Goal: Obtain resource: Download file/media

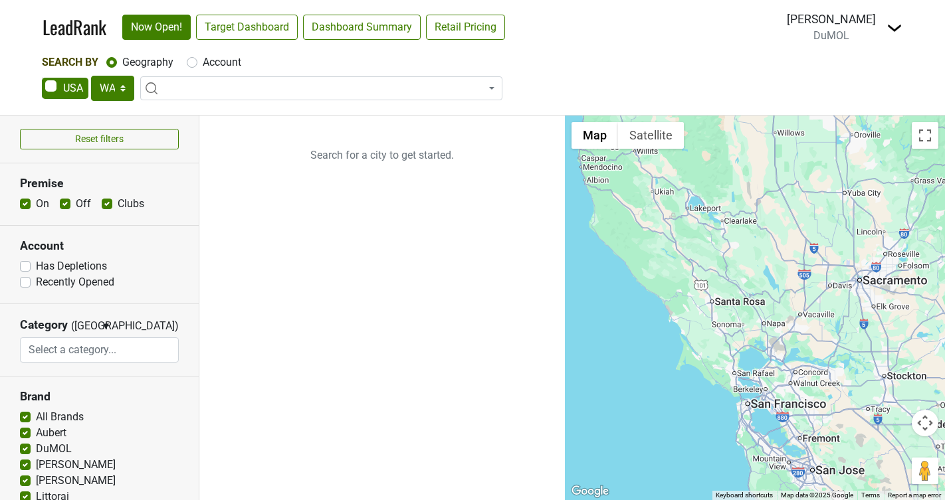
select select "WA"
select select
click at [124, 94] on select "AK AL AR AZ CA CO CT DC DE FL GA HI IA ID IL IN KS KY LA MA MD ME MI MN MO MS M…" at bounding box center [112, 88] width 43 height 25
select select "CA"
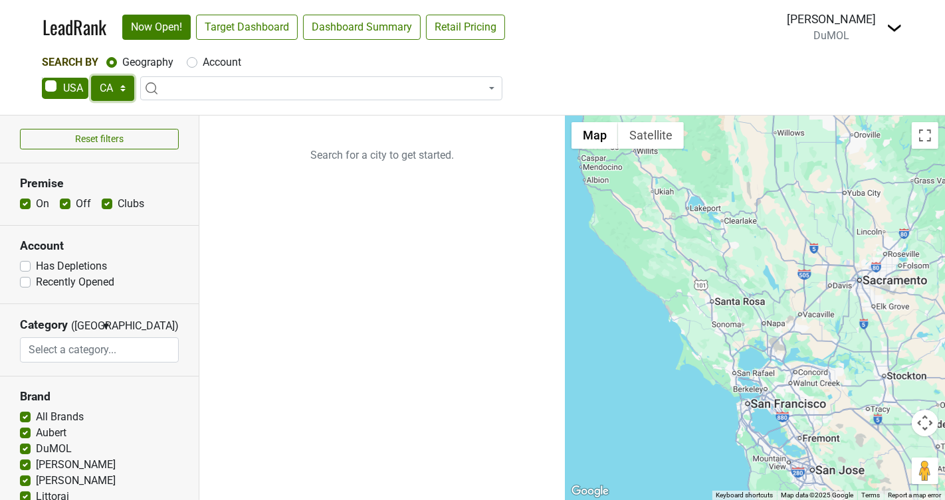
click at [91, 76] on select "AK AL AR AZ CA CO CT DC DE FL GA HI IA ID IL IN KS KY LA MA MD ME MI MN MO MS M…" at bounding box center [112, 88] width 43 height 25
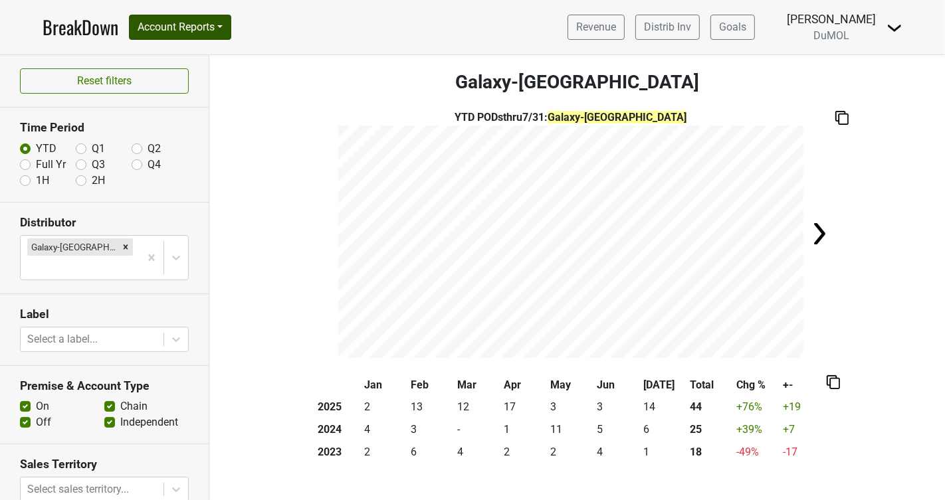
scroll to position [194, 0]
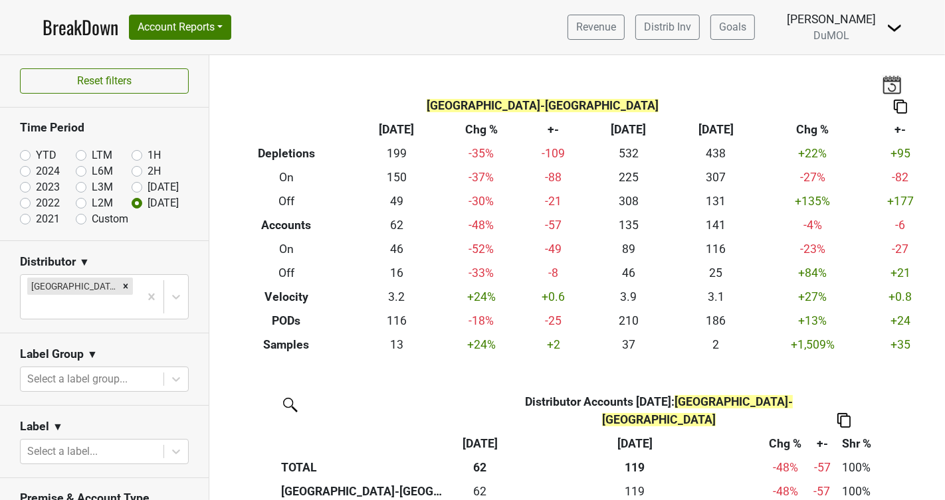
scroll to position [1001, 0]
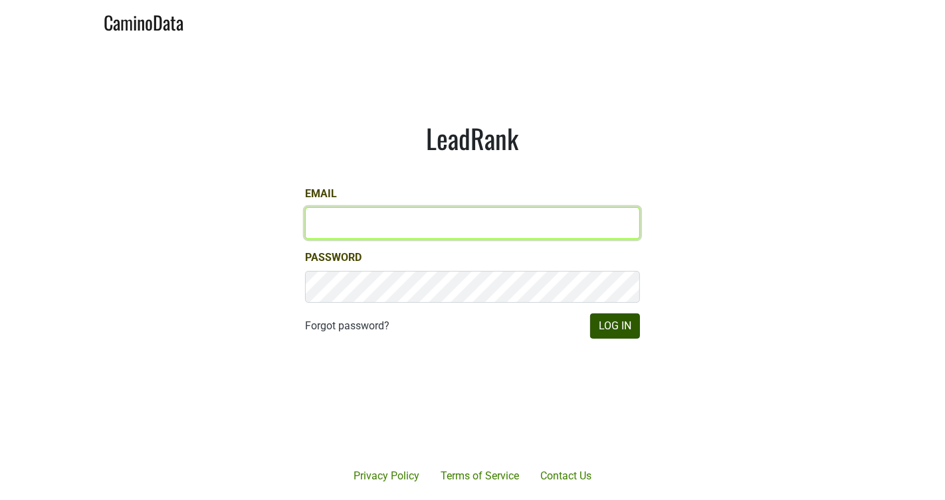
type input "[PERSON_NAME][EMAIL_ADDRESS][DOMAIN_NAME]"
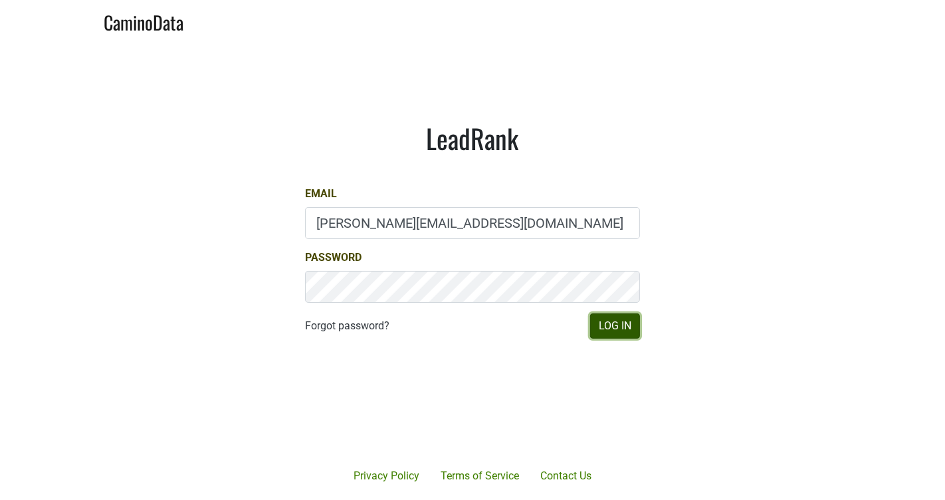
click at [612, 327] on button "Log In" at bounding box center [615, 326] width 50 height 25
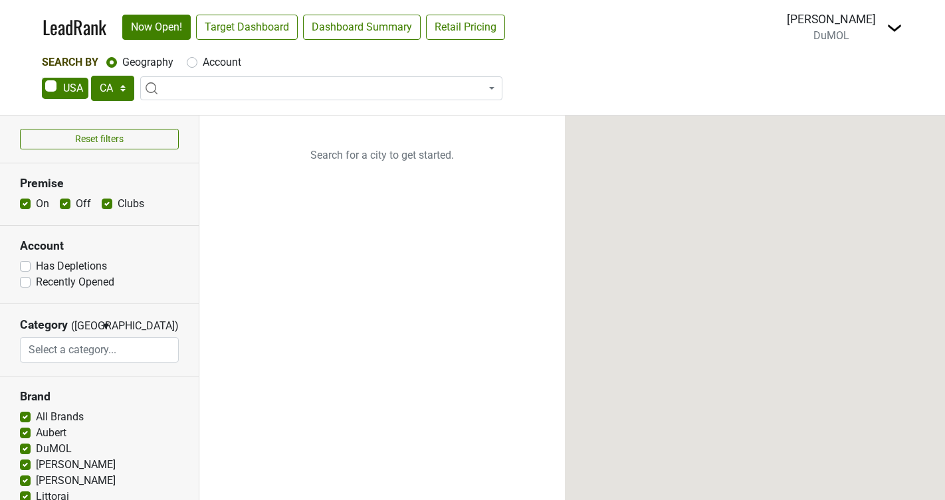
select select "CA"
select select
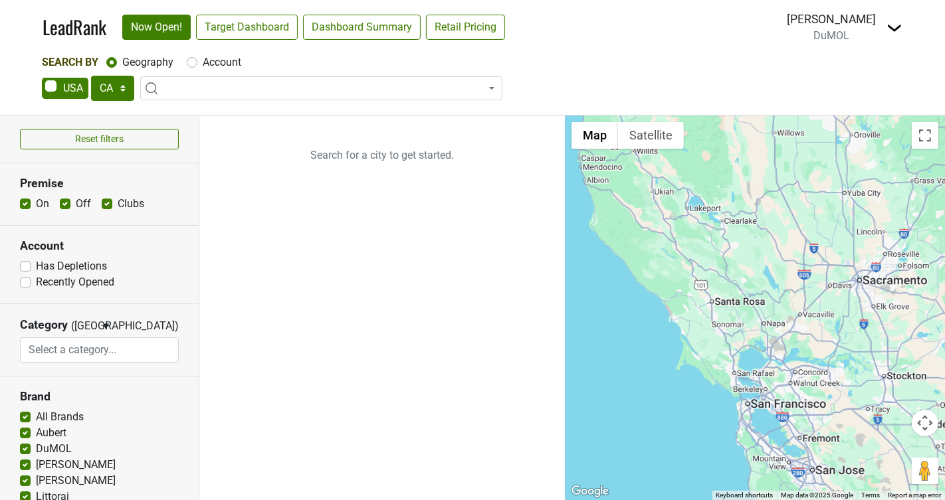
click at [197, 63] on div "Account" at bounding box center [214, 63] width 55 height 16
click at [197, 64] on div "Account" at bounding box center [214, 63] width 55 height 16
click at [203, 62] on label "Account" at bounding box center [222, 63] width 39 height 16
click at [191, 62] on input "Account" at bounding box center [192, 61] width 11 height 13
radio input "true"
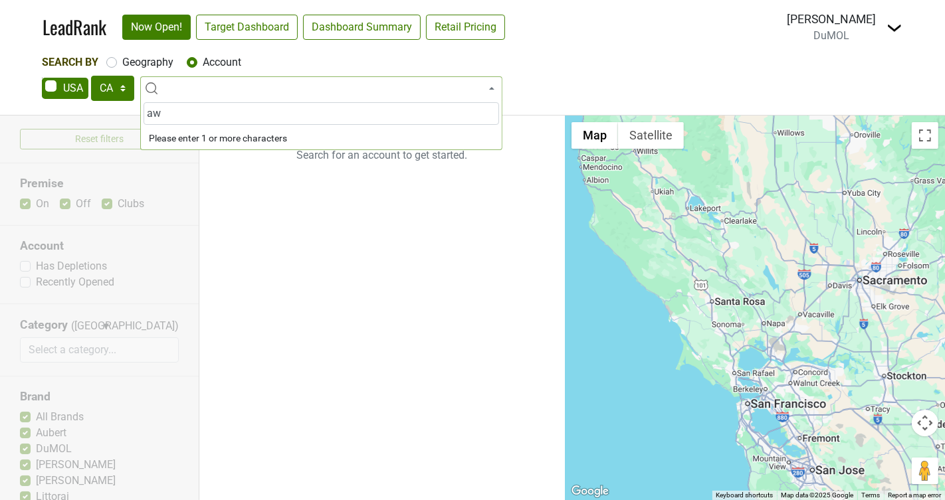
type input "aw"
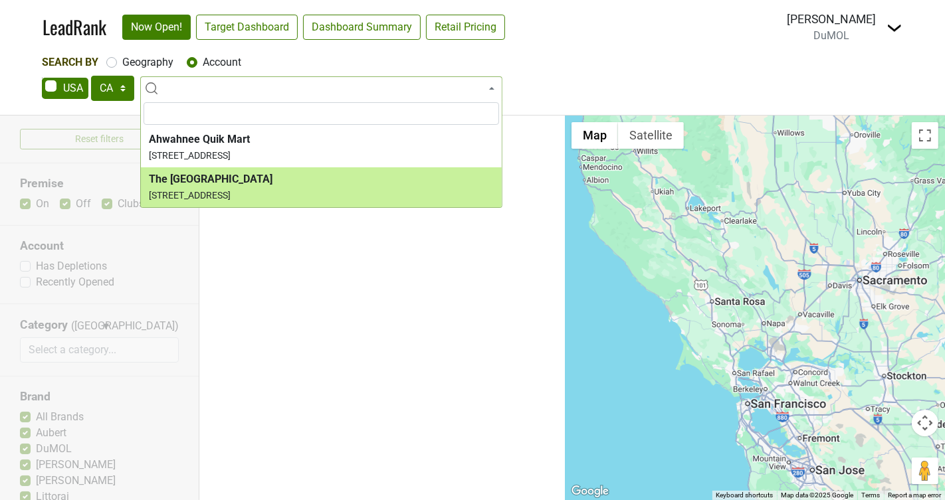
select select "136877"
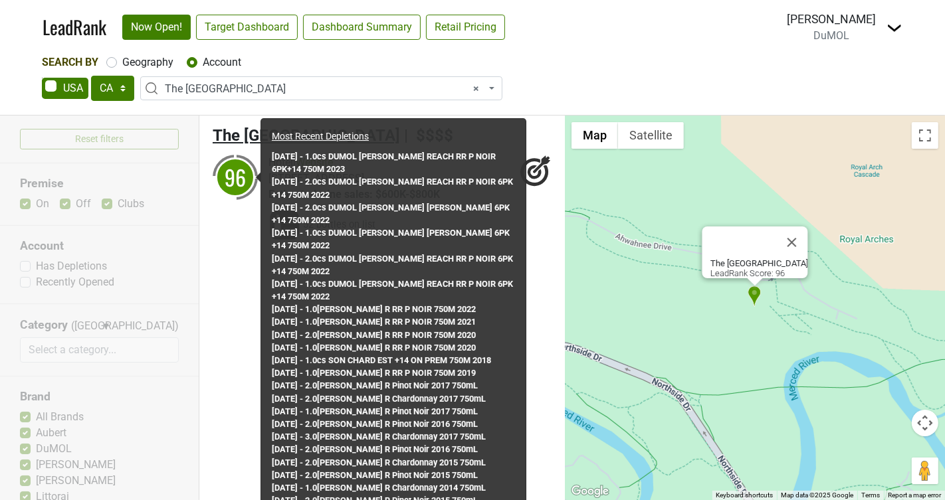
click at [231, 131] on span "The [GEOGRAPHIC_DATA]" at bounding box center [306, 135] width 187 height 19
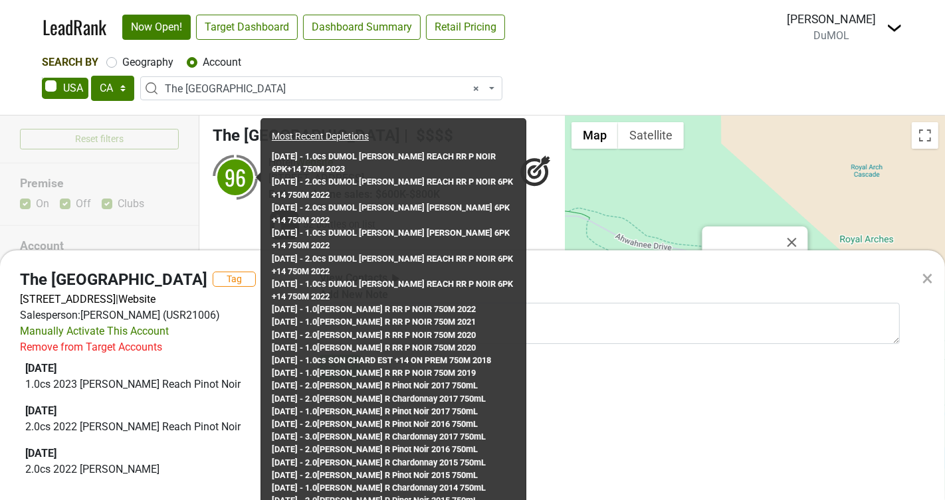
click at [217, 324] on div "Salesperson: RIVAS, HECTOR H (USR21006)" at bounding box center [160, 316] width 280 height 16
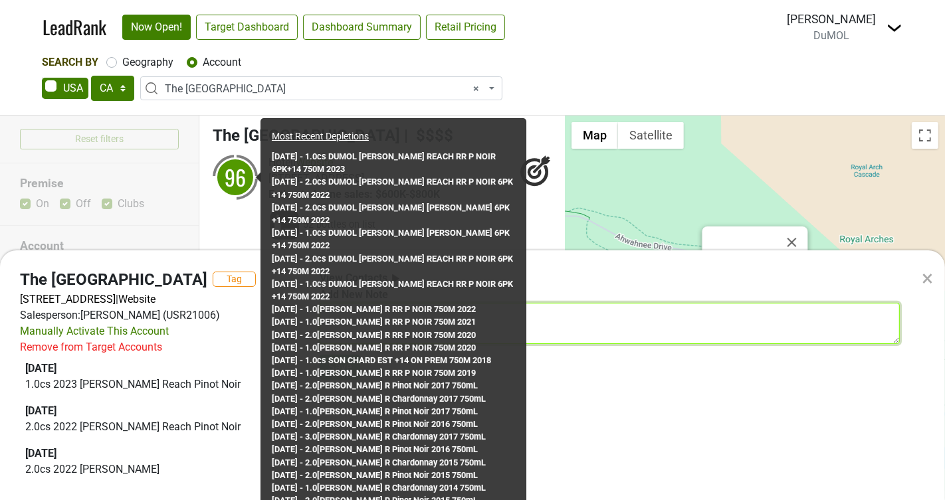
click at [690, 332] on textarea at bounding box center [610, 323] width 580 height 41
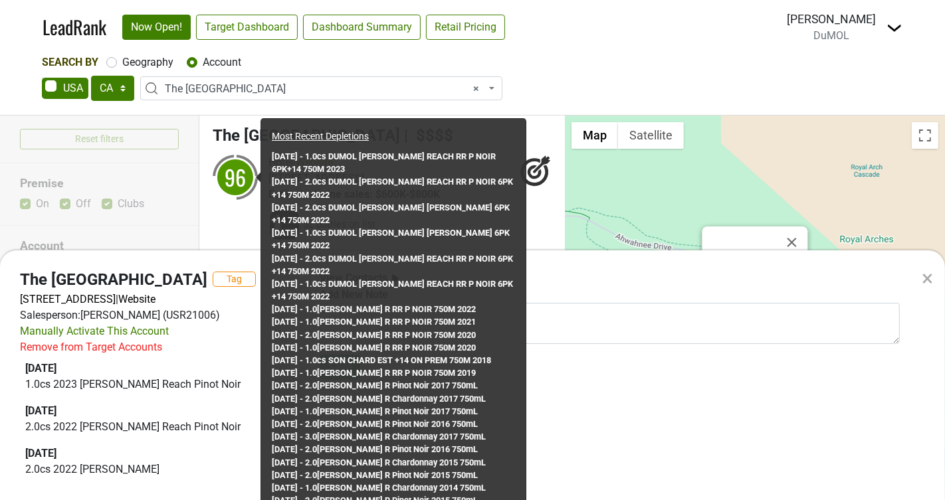
click at [667, 393] on div "View Contacts Add New Note Save" at bounding box center [610, 377] width 600 height 213
click at [282, 125] on div "Most Recent Depletions 2025-05-31 - 1.0cs DUMOL WESTER REACH RR P NOIR 6PK+14 7…" at bounding box center [393, 347] width 265 height 457
click at [310, 71] on div "× The Ahwahnee Hotel Tag 1 Ahwahnee Dr, Yosemite National Park, CA 95389 | Webs…" at bounding box center [472, 250] width 945 height 500
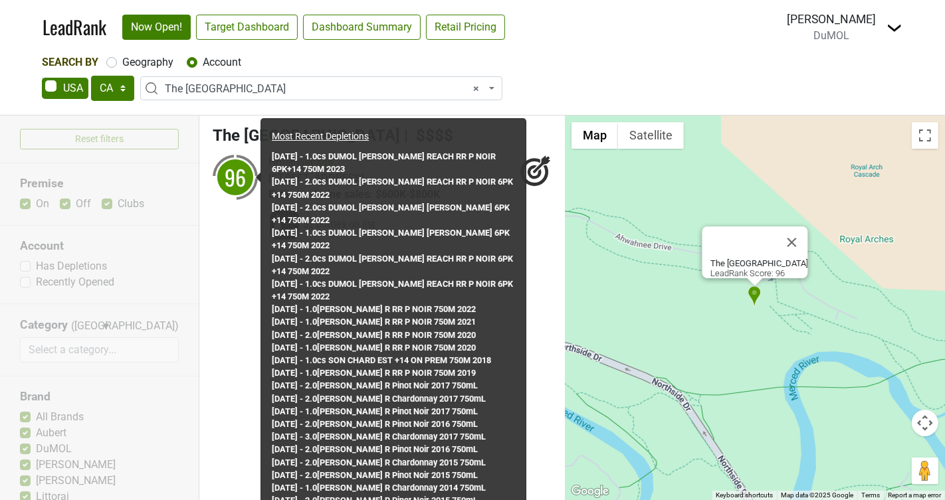
drag, startPoint x: 238, startPoint y: 270, endPoint x: 257, endPoint y: 216, distance: 57.2
click at [238, 270] on ul "The Ahwahnee Hotel | $$$$ 96 Hotel | Website 52 bottles on list" at bounding box center [382, 308] width 366 height 385
click at [243, 142] on span "The [GEOGRAPHIC_DATA]" at bounding box center [306, 135] width 187 height 19
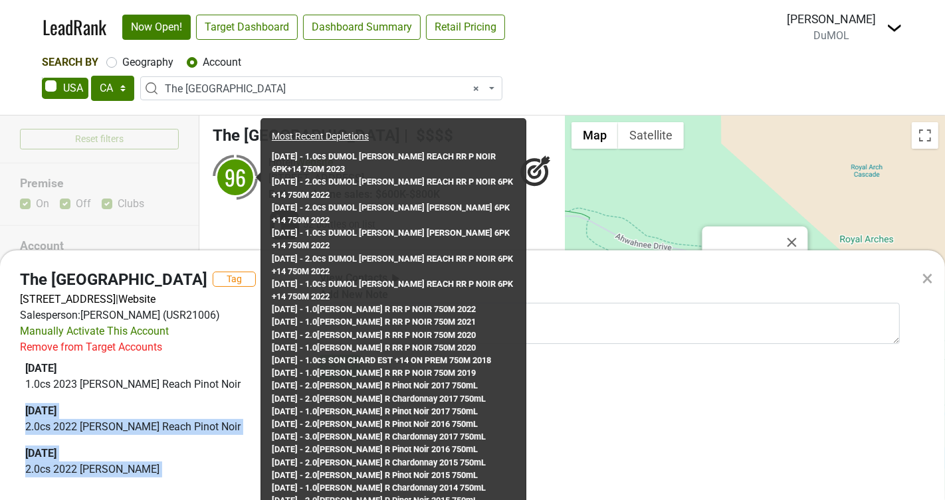
drag, startPoint x: 195, startPoint y: 448, endPoint x: 9, endPoint y: 433, distance: 186.0
click at [10, 433] on div "The Ahwahnee Hotel Tag 1 Ahwahnee Dr, Yosemite National Park, CA 95389 | Websit…" at bounding box center [160, 377] width 300 height 213
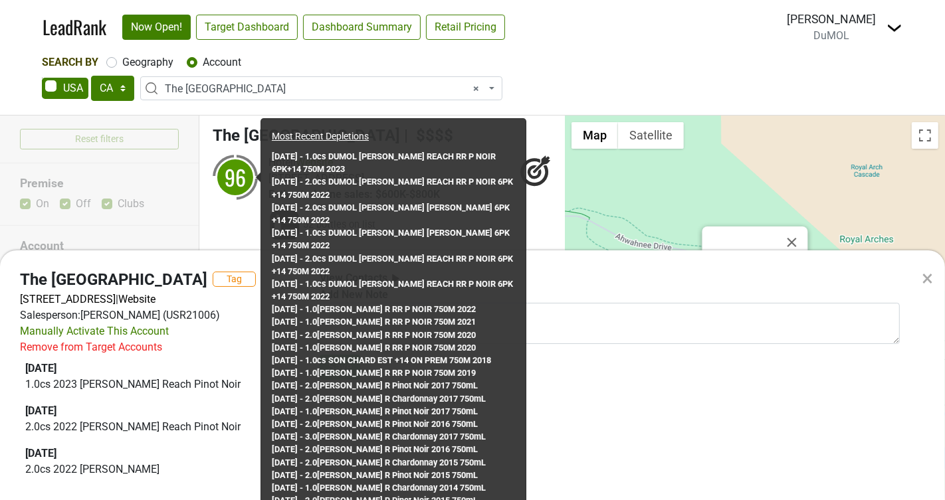
click at [15, 29] on div "× The Ahwahnee Hotel Tag 1 Ahwahnee Dr, Yosemite National Park, CA 95389 | Webs…" at bounding box center [472, 250] width 945 height 500
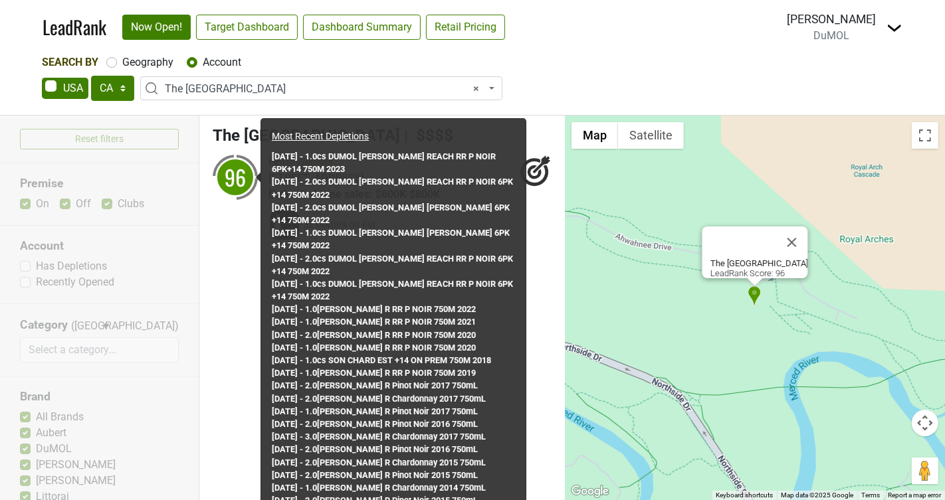
click at [195, 95] on span "× The Ahwahnee Hotel" at bounding box center [325, 89] width 321 height 16
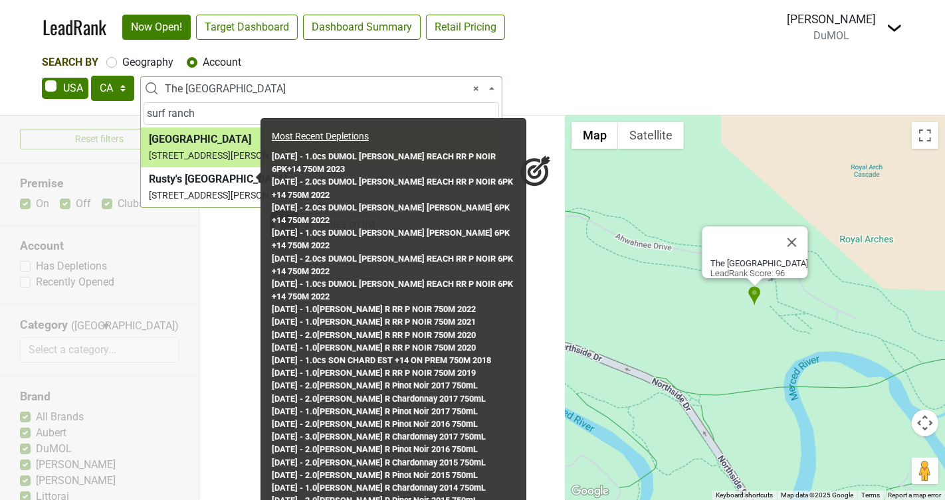
type input "surf ranch"
select select "123965697"
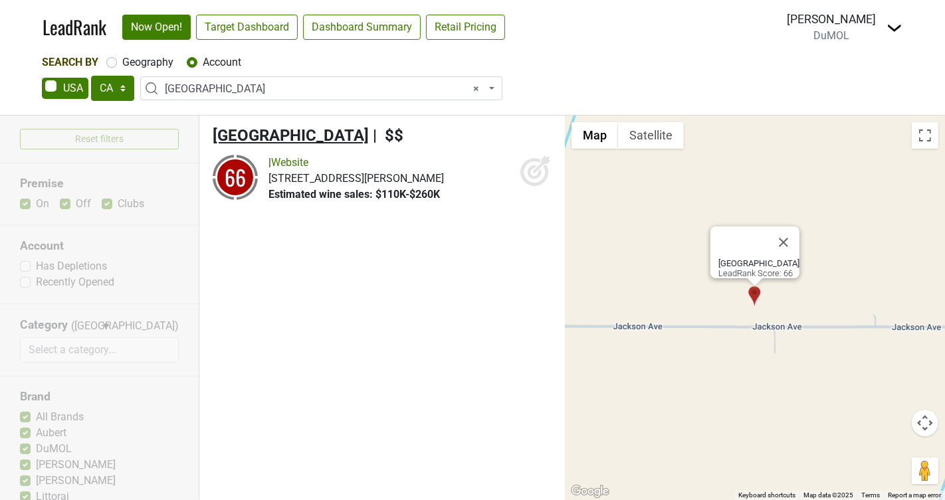
click at [232, 136] on span "[GEOGRAPHIC_DATA]" at bounding box center [291, 135] width 156 height 19
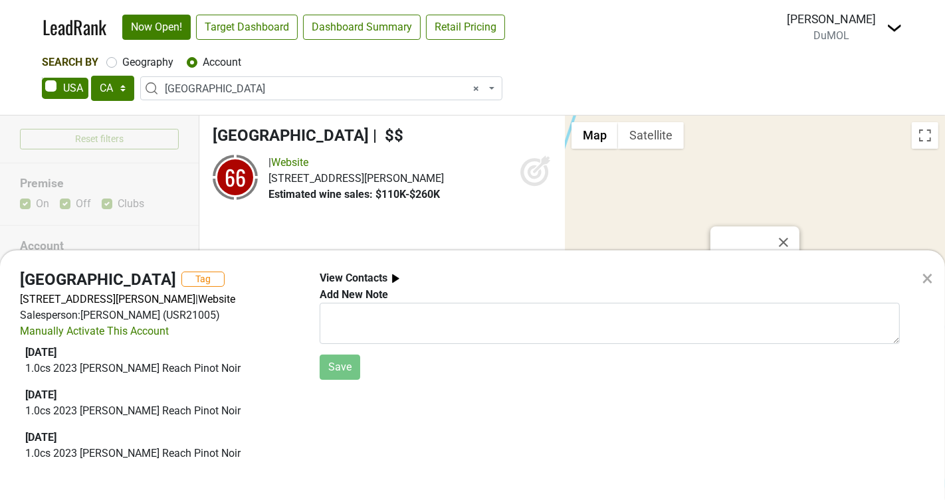
click at [100, 372] on p "1.0 cs 2023 Wester Reach Pinot Noir" at bounding box center [159, 369] width 269 height 16
click at [60, 358] on div "2025-07-31" at bounding box center [159, 353] width 269 height 16
click at [63, 370] on p "1.0 cs 2023 Wester Reach Pinot Noir" at bounding box center [159, 369] width 269 height 16
click at [61, 358] on div "2025-07-31" at bounding box center [159, 353] width 269 height 16
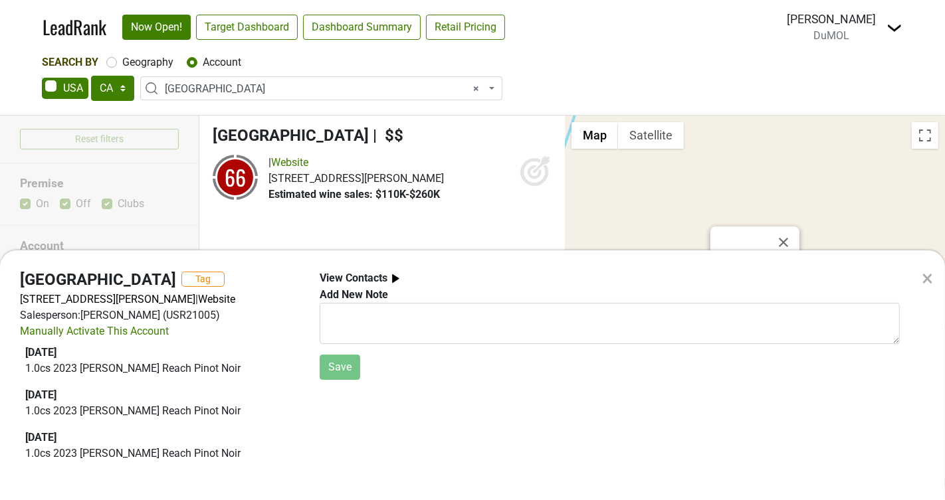
click at [61, 358] on div "2025-07-31" at bounding box center [159, 353] width 269 height 16
click at [275, 139] on div "× Surf Ranch Tag 18556 Jackson Ave, Lemoore, CA 93245 | Website Salesperson: ST…" at bounding box center [472, 250] width 945 height 500
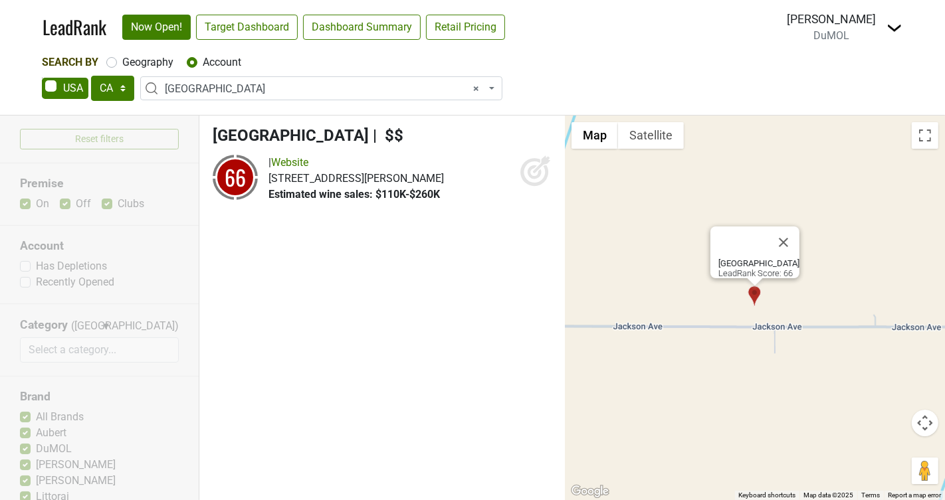
click at [275, 139] on span "[GEOGRAPHIC_DATA]" at bounding box center [291, 135] width 156 height 19
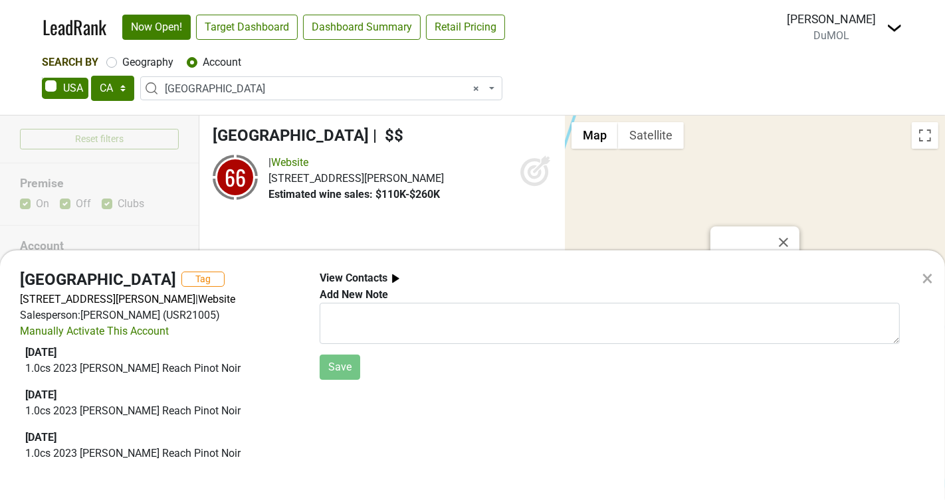
click at [275, 139] on div "× Surf Ranch Tag 18556 Jackson Ave, Lemoore, CA 93245 | Website Salesperson: ST…" at bounding box center [472, 250] width 945 height 500
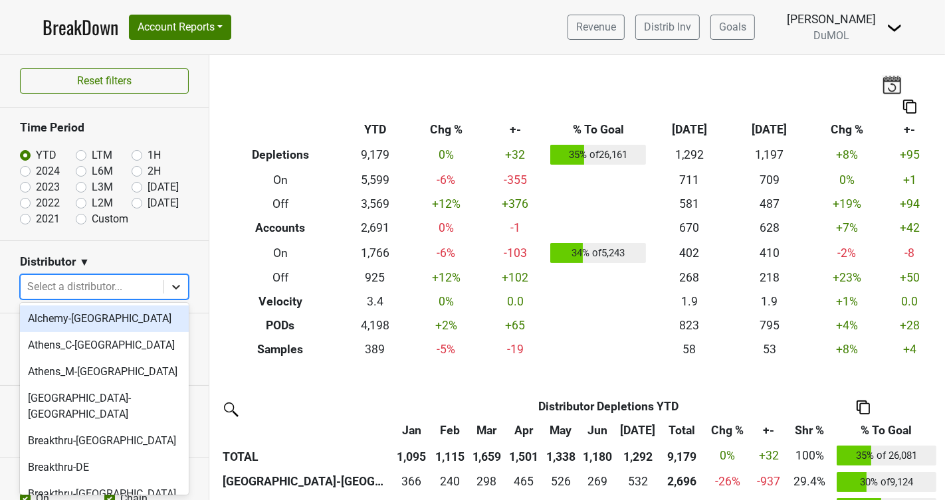
click at [173, 286] on icon at bounding box center [175, 286] width 13 height 13
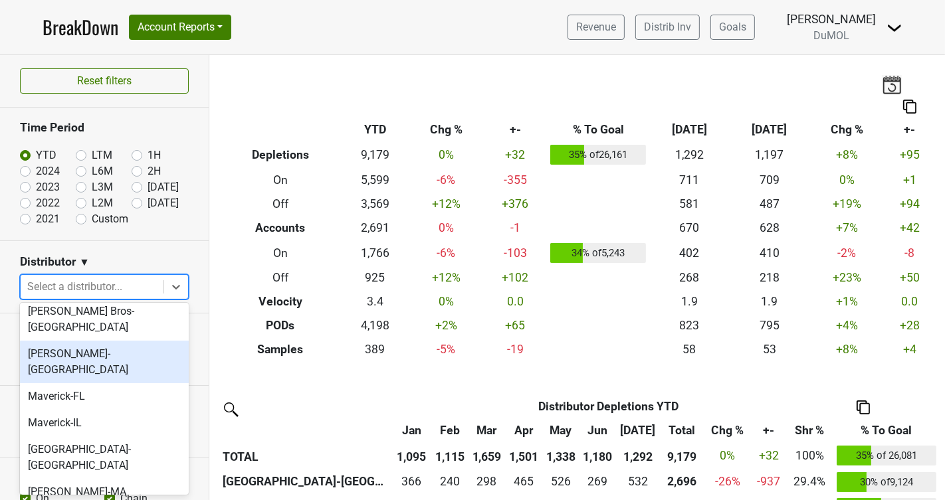
scroll to position [699, 0]
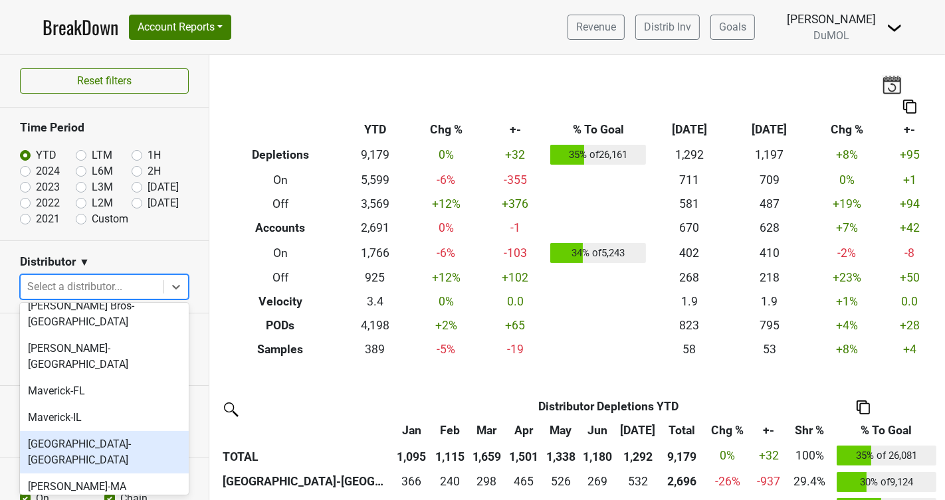
click at [84, 431] on div "[GEOGRAPHIC_DATA]-[GEOGRAPHIC_DATA]" at bounding box center [104, 452] width 169 height 43
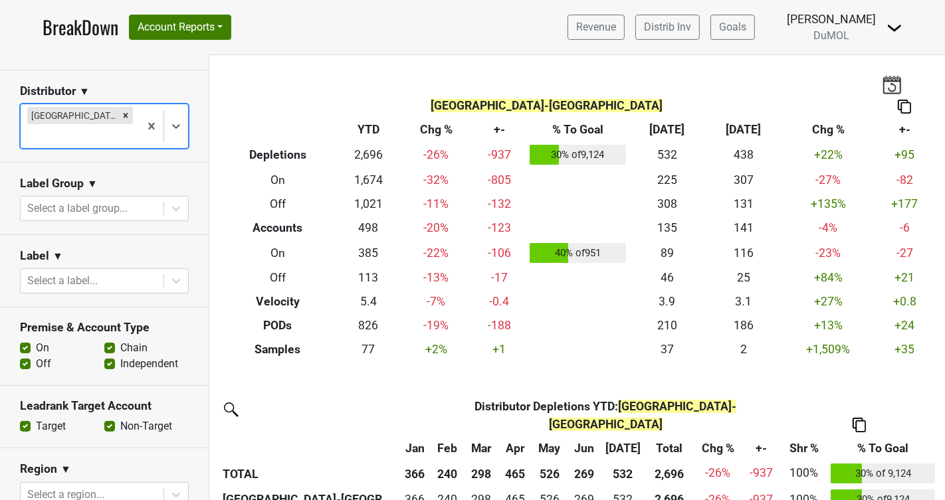
scroll to position [176, 0]
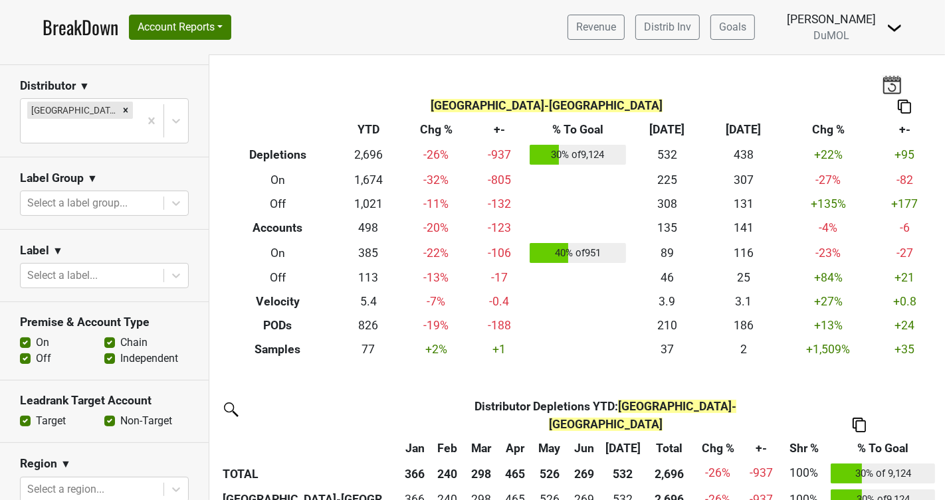
click at [36, 351] on label "Off" at bounding box center [43, 359] width 15 height 16
click at [25, 351] on input "Off" at bounding box center [25, 357] width 11 height 13
checkbox input "false"
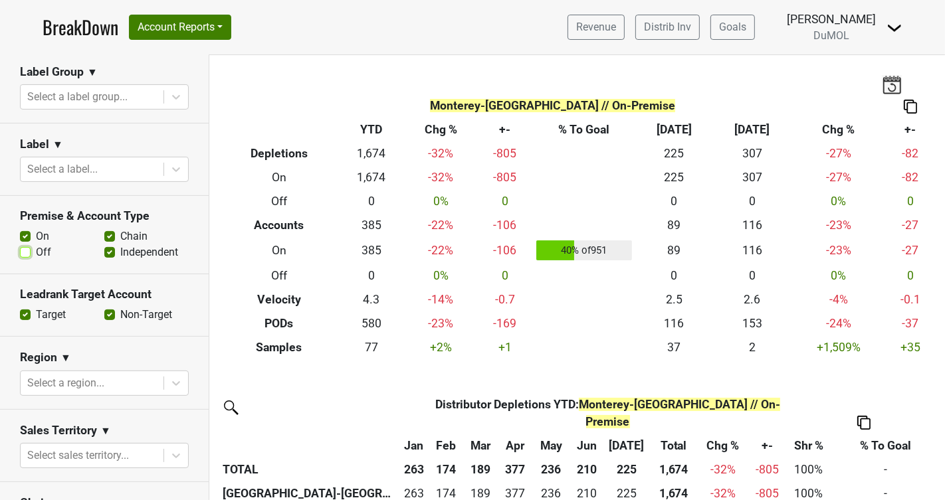
scroll to position [0, 0]
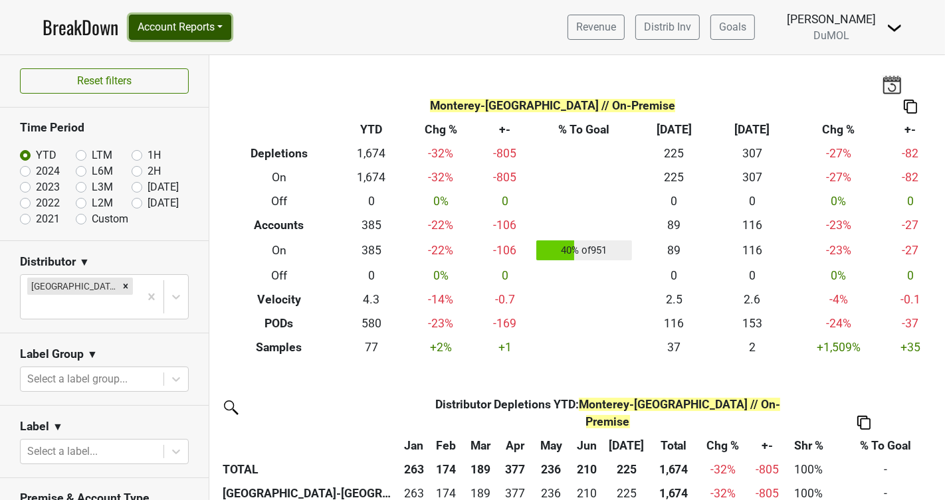
click at [186, 26] on button "Account Reports" at bounding box center [180, 27] width 102 height 25
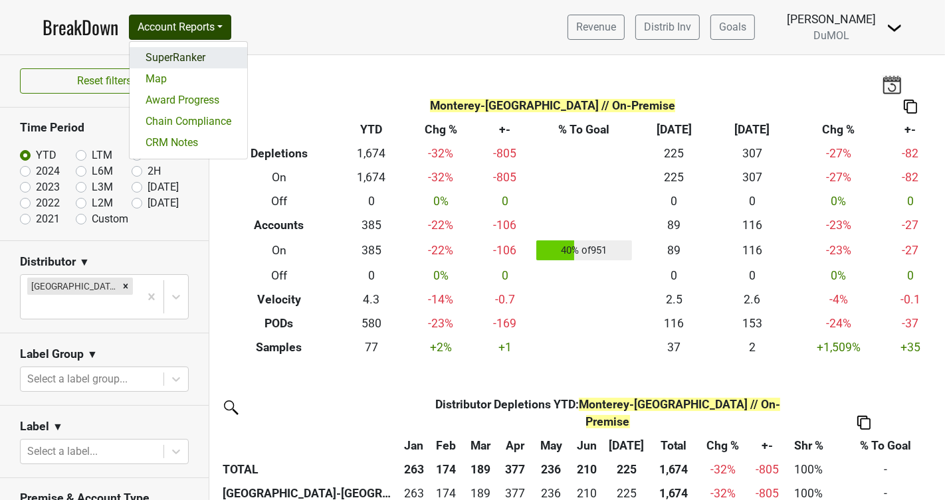
click at [179, 55] on link "SuperRanker" at bounding box center [189, 57] width 118 height 21
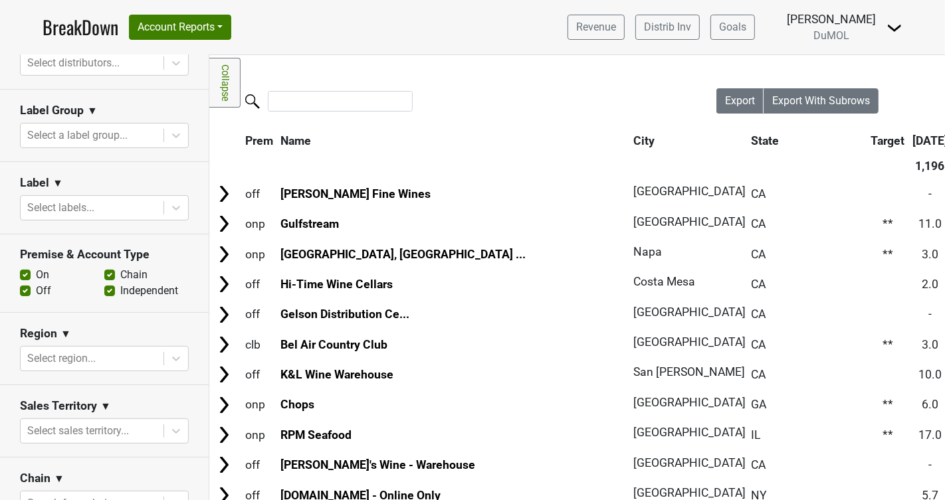
scroll to position [274, 0]
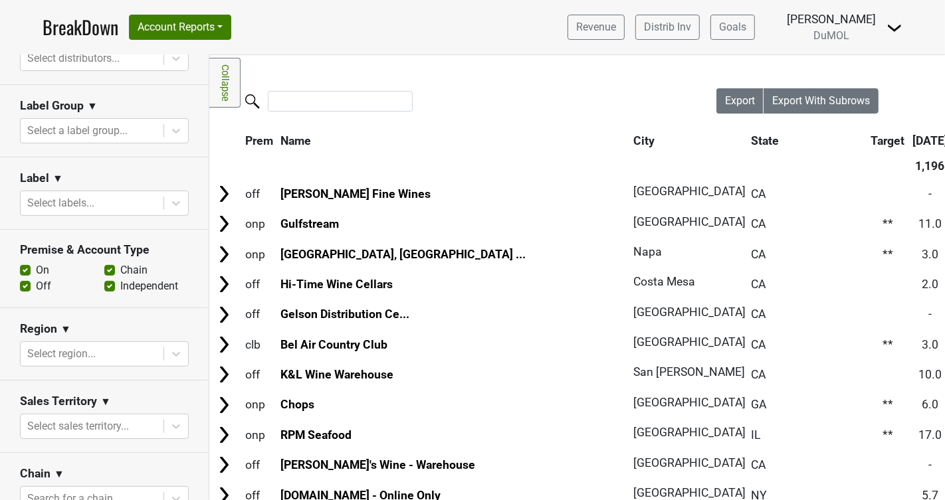
click at [36, 286] on label "Off" at bounding box center [43, 286] width 15 height 16
click at [27, 286] on input "Off" at bounding box center [25, 284] width 11 height 13
checkbox input "false"
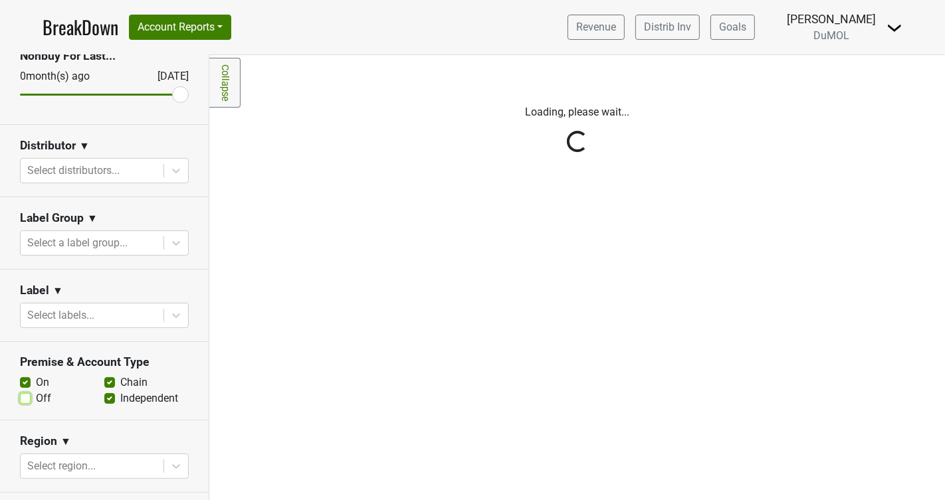
scroll to position [155, 0]
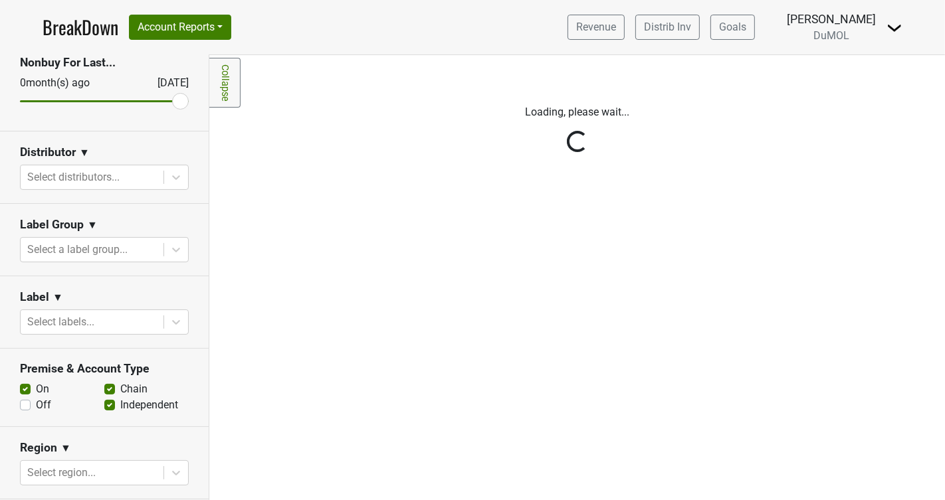
click at [173, 177] on div "Reset filters Purchased Within Last... [DATE] [DATE] Nonbuy For Last... [DATE] …" at bounding box center [104, 277] width 209 height 445
click at [173, 177] on icon at bounding box center [175, 177] width 13 height 13
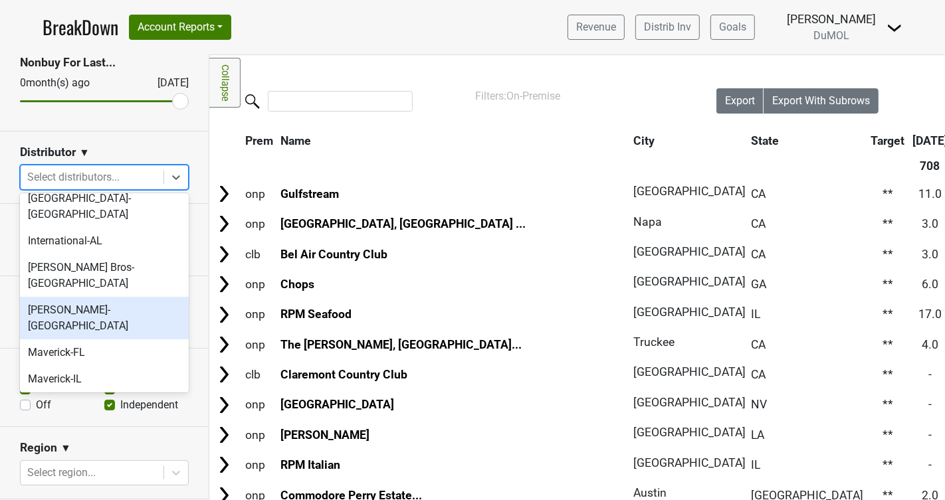
scroll to position [669, 0]
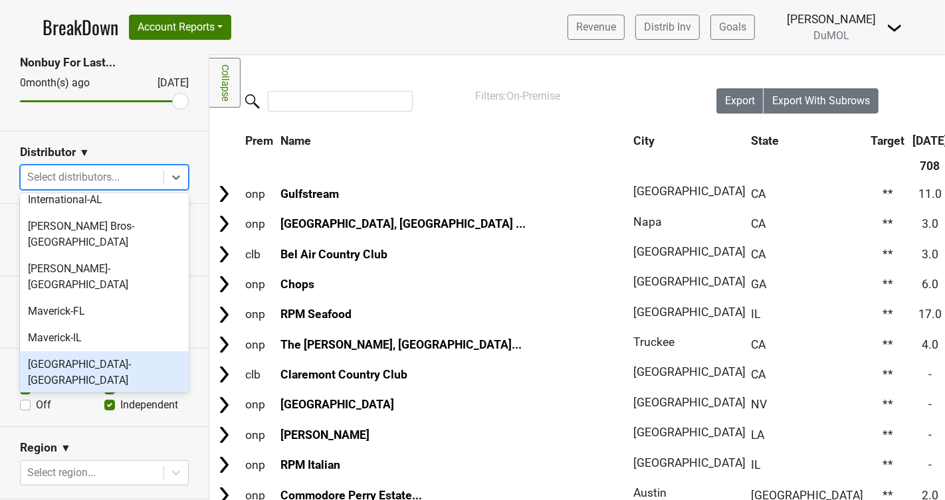
click at [72, 352] on div "[GEOGRAPHIC_DATA]-[GEOGRAPHIC_DATA]" at bounding box center [104, 373] width 169 height 43
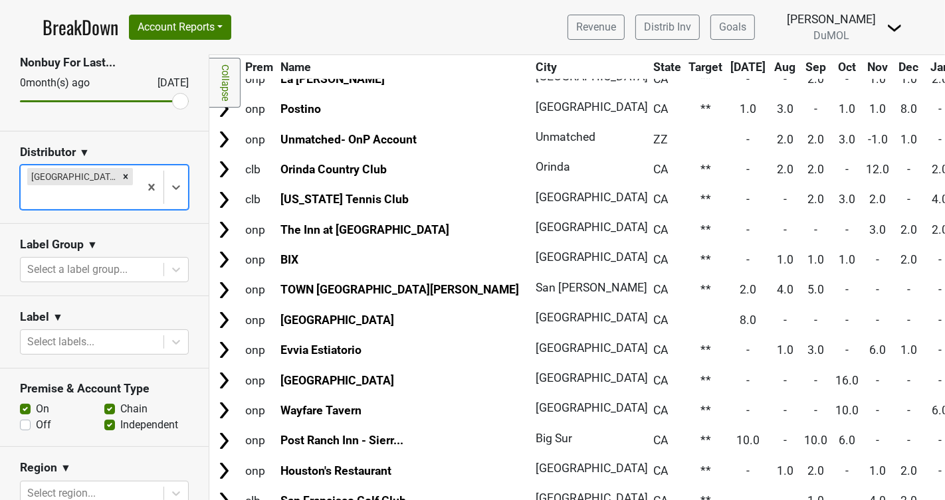
scroll to position [0, 0]
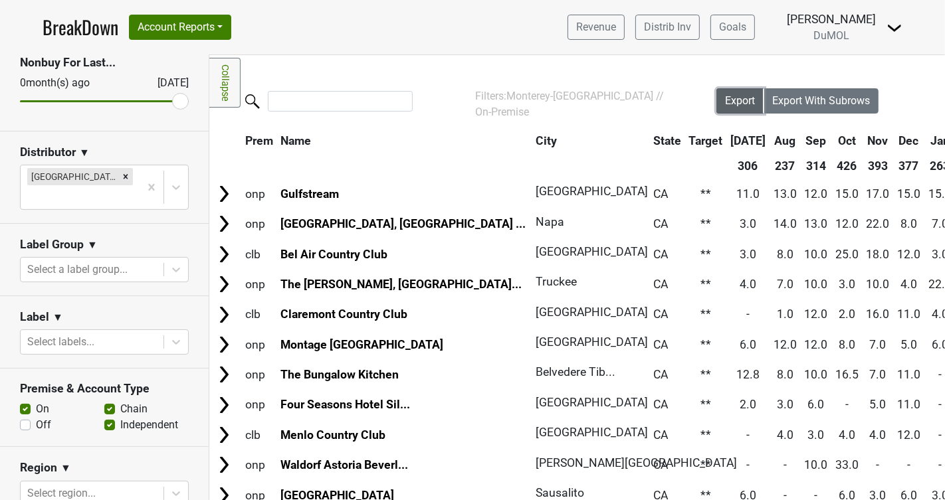
click at [732, 103] on span "Export" at bounding box center [740, 100] width 30 height 13
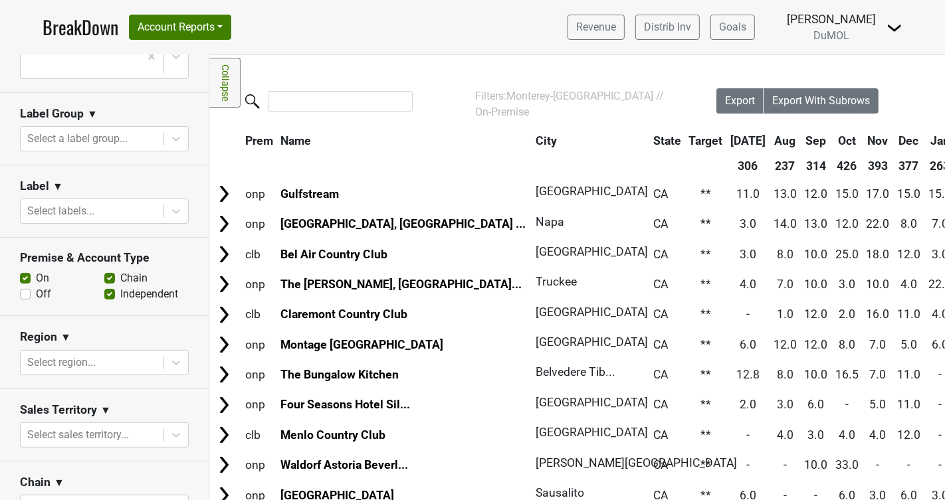
scroll to position [298, 0]
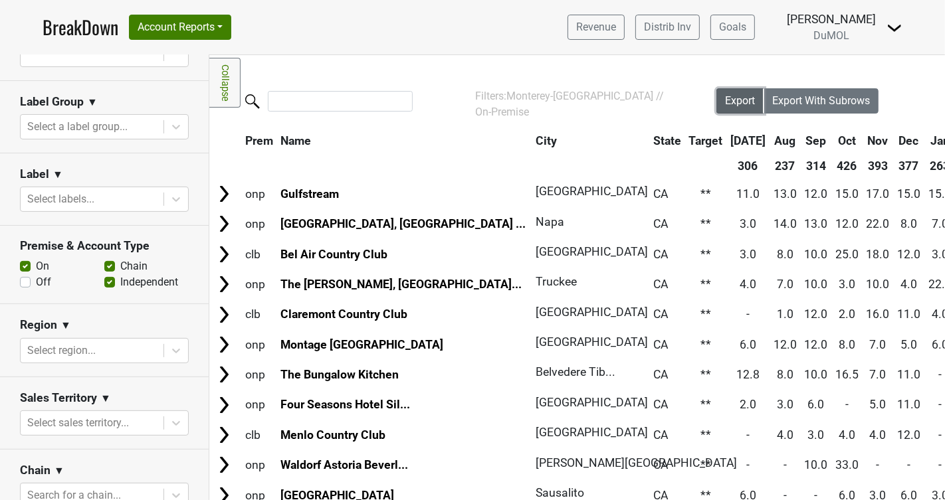
click at [731, 104] on span "Export" at bounding box center [740, 100] width 30 height 13
